Goal: Task Accomplishment & Management: Manage account settings

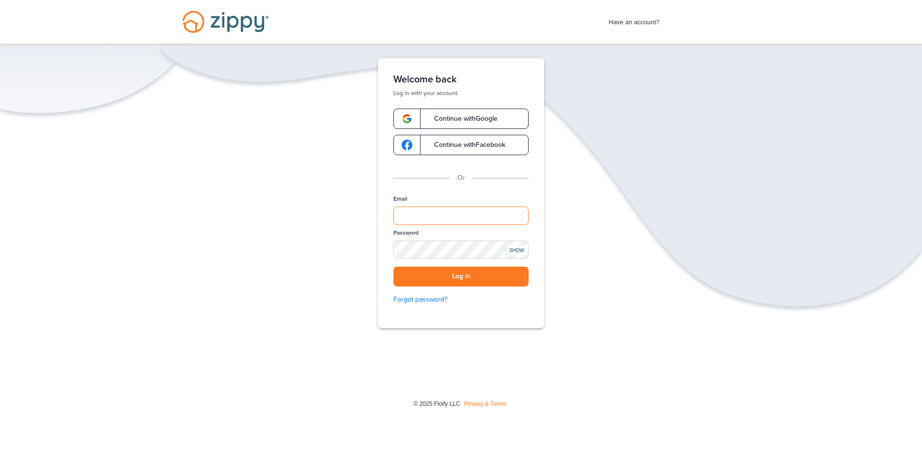
click at [422, 212] on input "Email" at bounding box center [460, 215] width 135 height 18
type input "**********"
click at [393, 266] on button "Log in" at bounding box center [460, 276] width 135 height 20
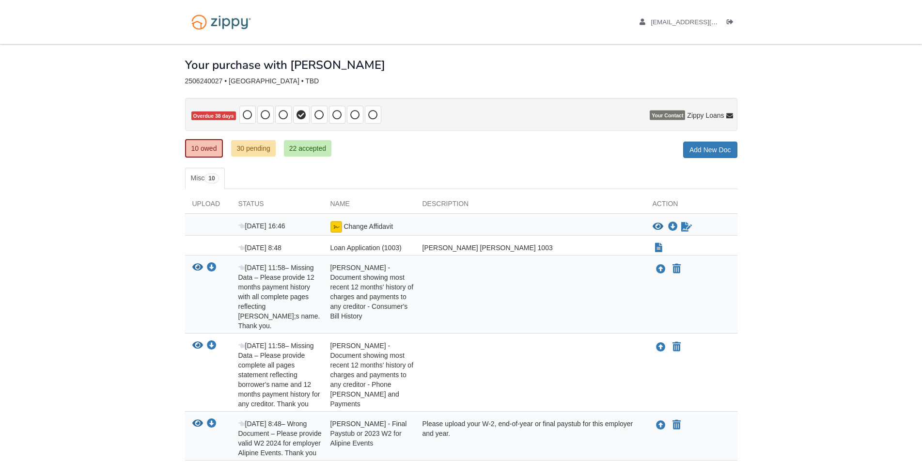
drag, startPoint x: 0, startPoint y: 0, endPoint x: 331, endPoint y: 169, distance: 371.9
click at [330, 170] on ul "Misc 10" at bounding box center [461, 178] width 552 height 21
click at [686, 229] on icon "Sign Form" at bounding box center [686, 227] width 11 height 10
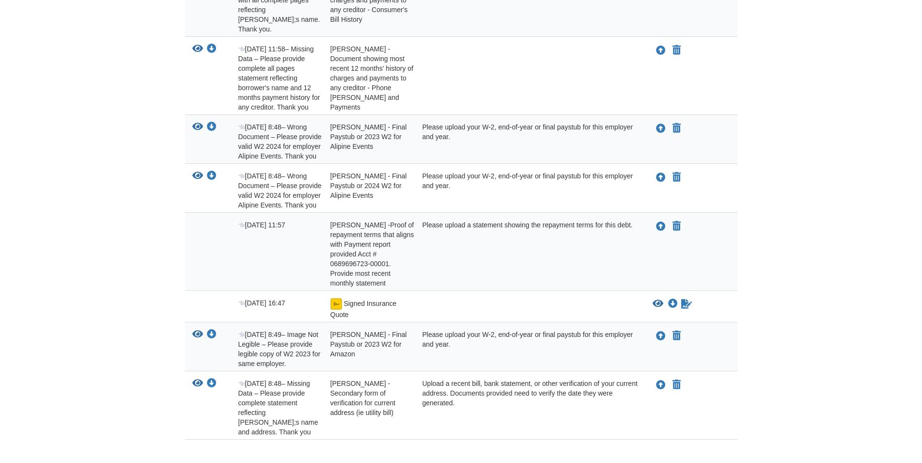
scroll to position [341, 0]
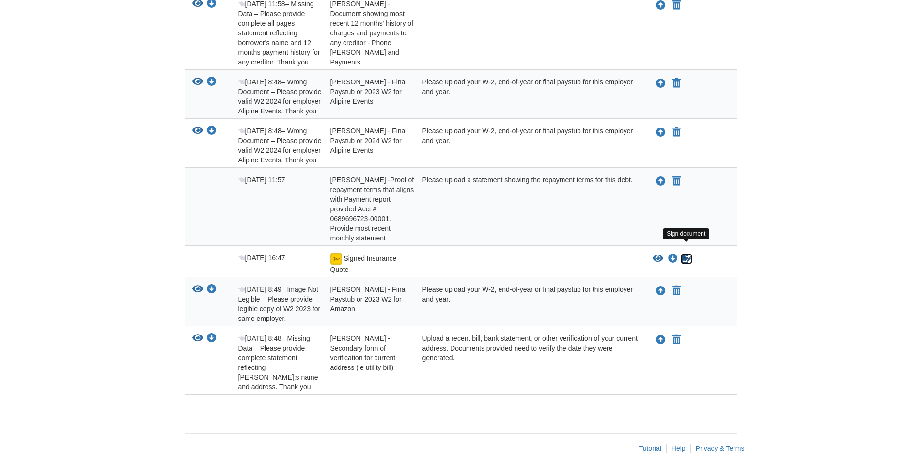
click at [685, 254] on icon "Sign Form" at bounding box center [686, 259] width 11 height 10
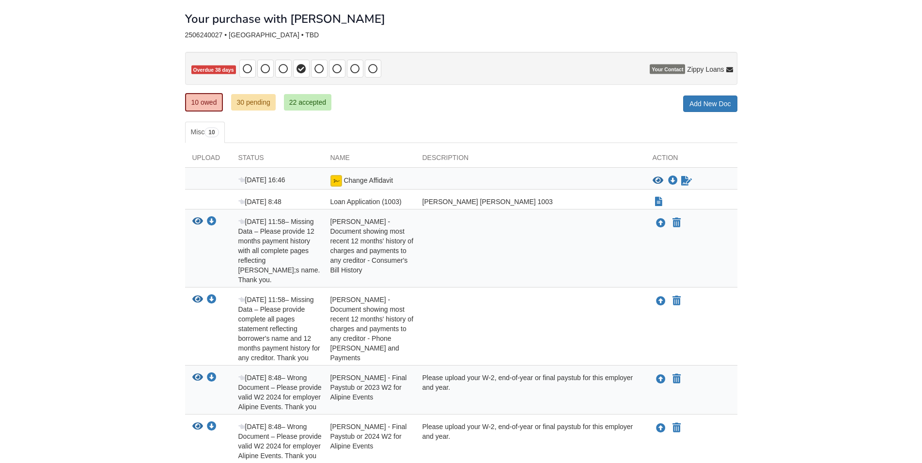
scroll to position [45, 0]
